Goal: Task Accomplishment & Management: Manage account settings

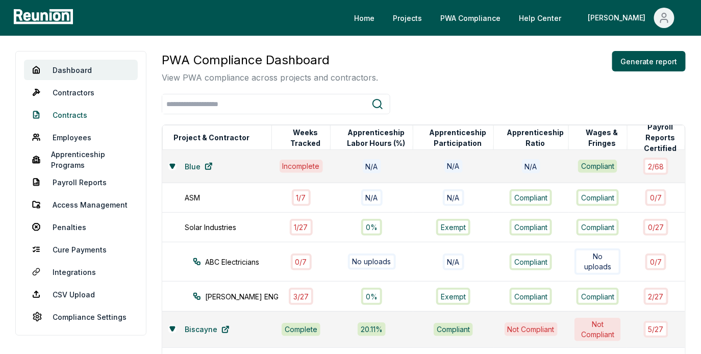
click at [71, 117] on link "Contracts" at bounding box center [81, 115] width 114 height 20
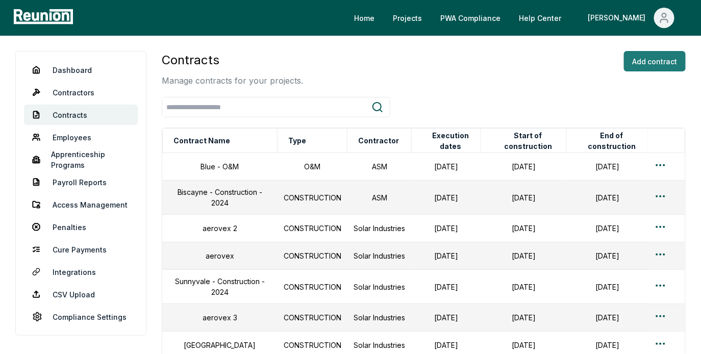
click at [665, 56] on button "Add contract" at bounding box center [655, 61] width 62 height 20
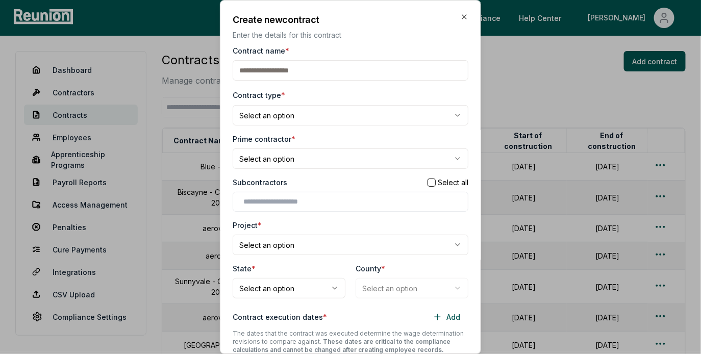
click at [322, 245] on body "Please visit us on your desktop We're working on making our marketplace mobile-…" at bounding box center [350, 245] width 701 height 490
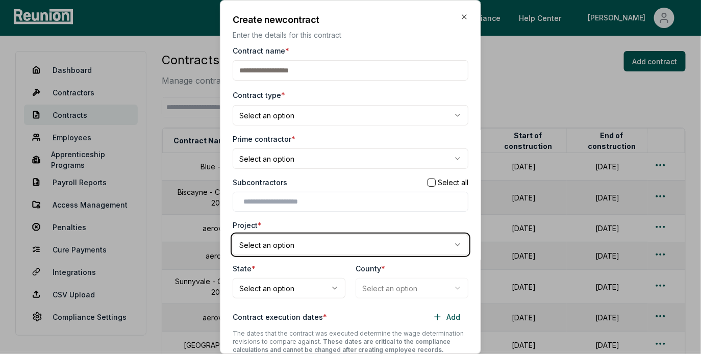
click at [322, 245] on body "Please visit us on your desktop We're working on making our marketplace mobile-…" at bounding box center [350, 245] width 701 height 490
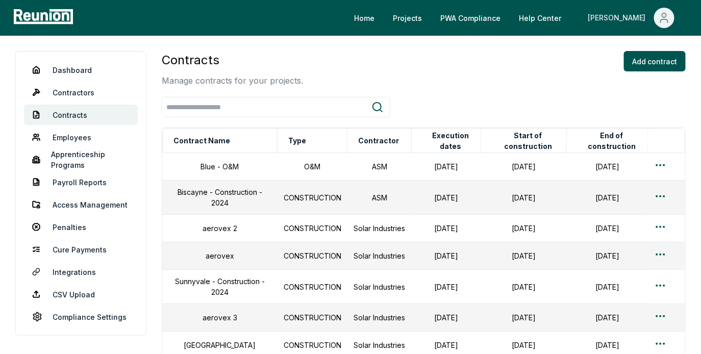
click at [634, 22] on div "[PERSON_NAME]" at bounding box center [619, 18] width 62 height 20
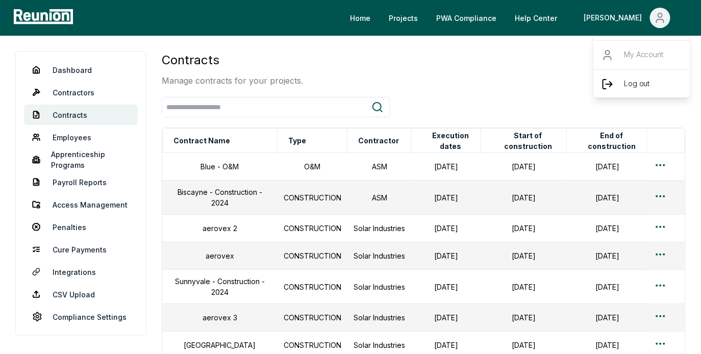
click at [624, 88] on p "Log out" at bounding box center [637, 84] width 26 height 12
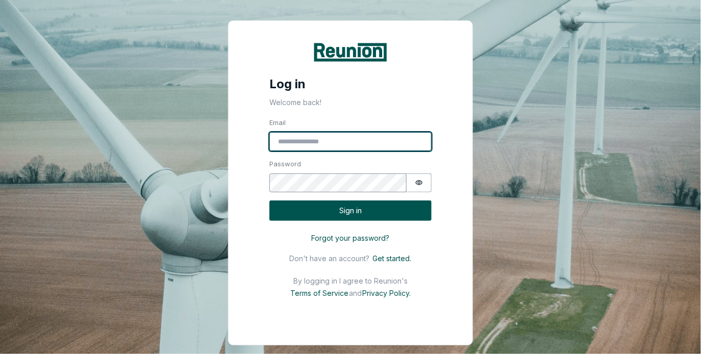
click at [375, 135] on input "Email" at bounding box center [350, 141] width 162 height 19
type input "**********"
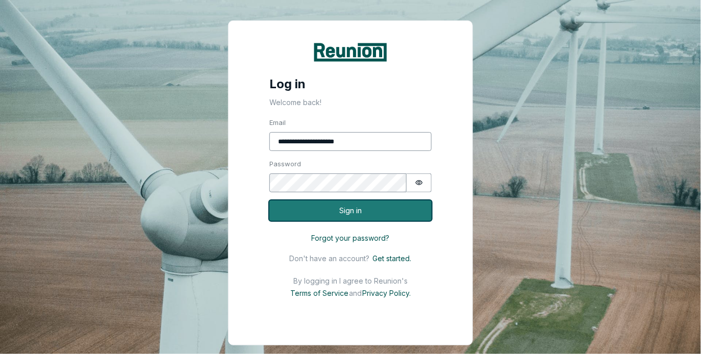
click at [343, 209] on button "Sign in" at bounding box center [350, 210] width 162 height 21
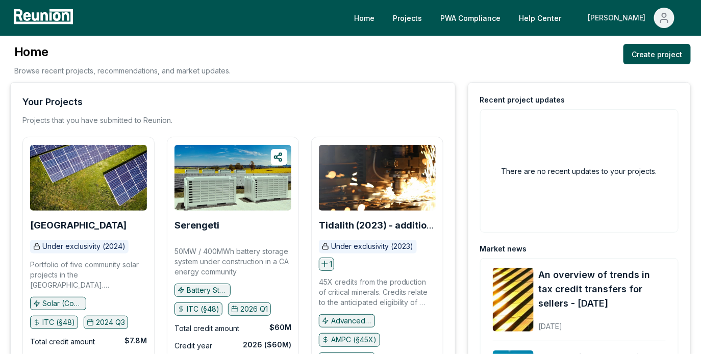
click at [640, 20] on div "[PERSON_NAME]" at bounding box center [619, 18] width 62 height 20
